Goal: Transaction & Acquisition: Purchase product/service

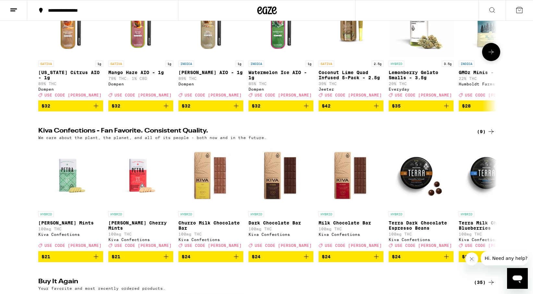
scroll to position [124, 0]
